Goal: Task Accomplishment & Management: Complete application form

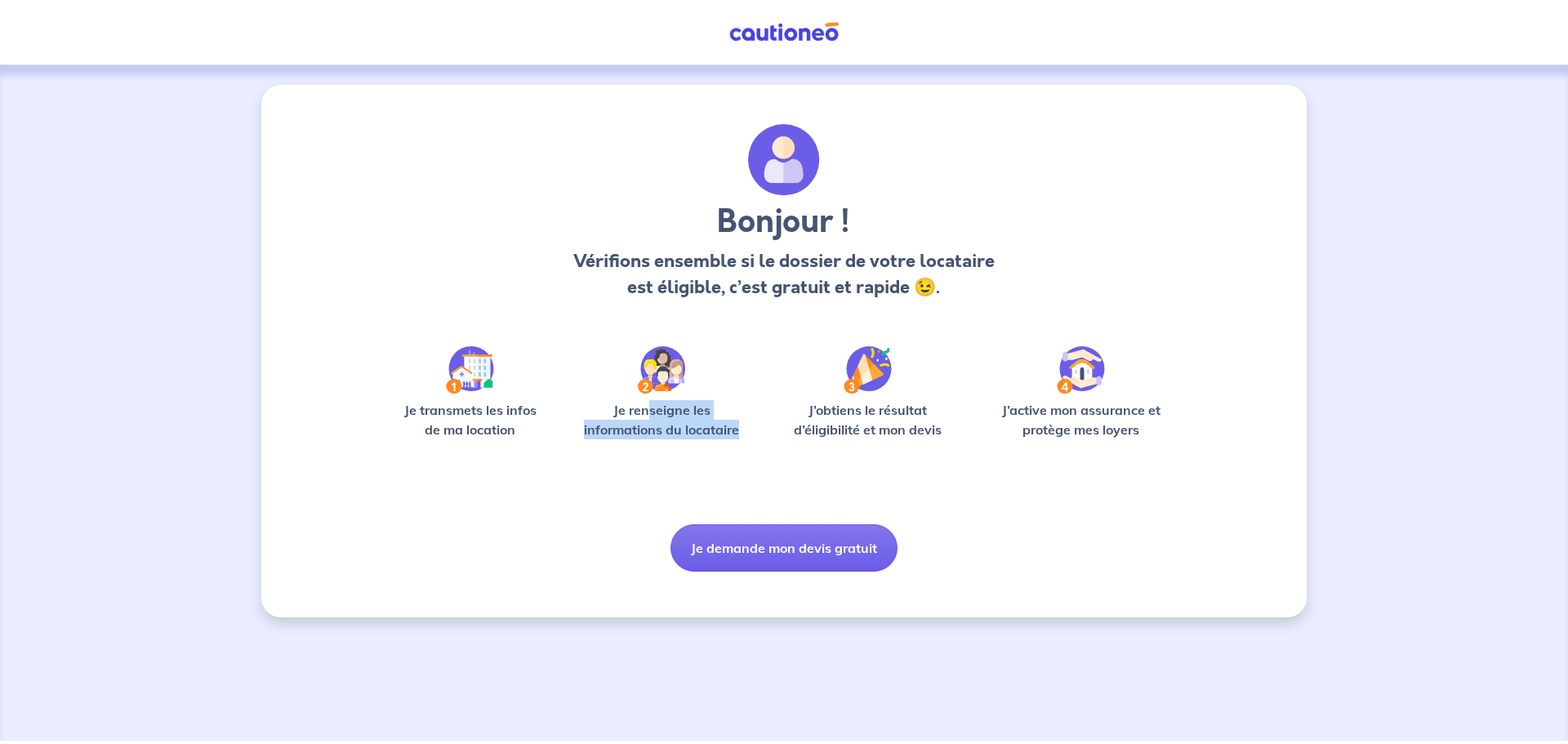
drag, startPoint x: 648, startPoint y: 412, endPoint x: 744, endPoint y: 427, distance: 97.2
click at [744, 427] on p "Je renseigne les informations du locataire" at bounding box center [662, 420] width 175 height 39
click at [812, 559] on button "Je demande mon devis gratuit" at bounding box center [784, 548] width 227 height 47
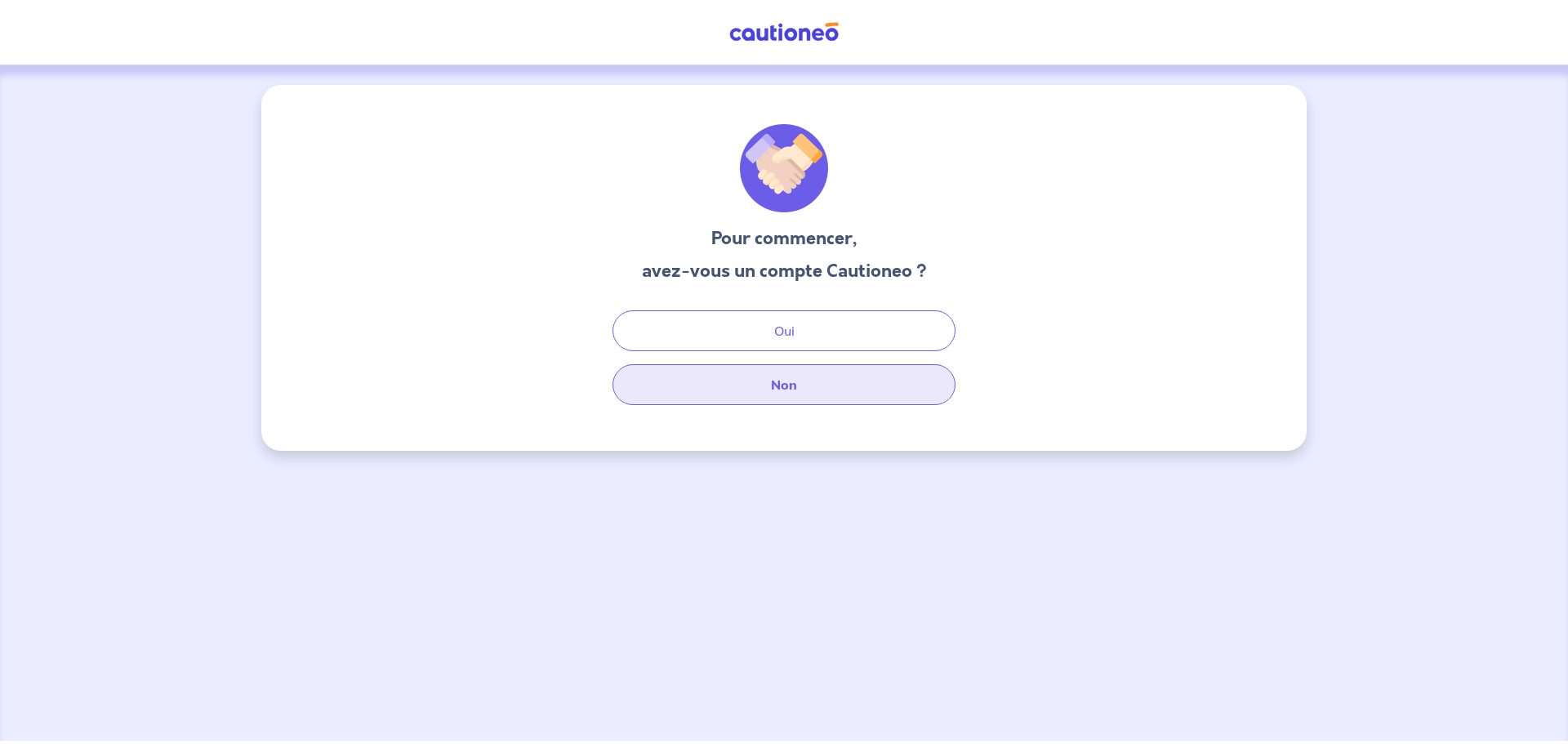
click at [773, 397] on button "Non" at bounding box center [784, 385] width 344 height 41
